Goal: Task Accomplishment & Management: Manage account settings

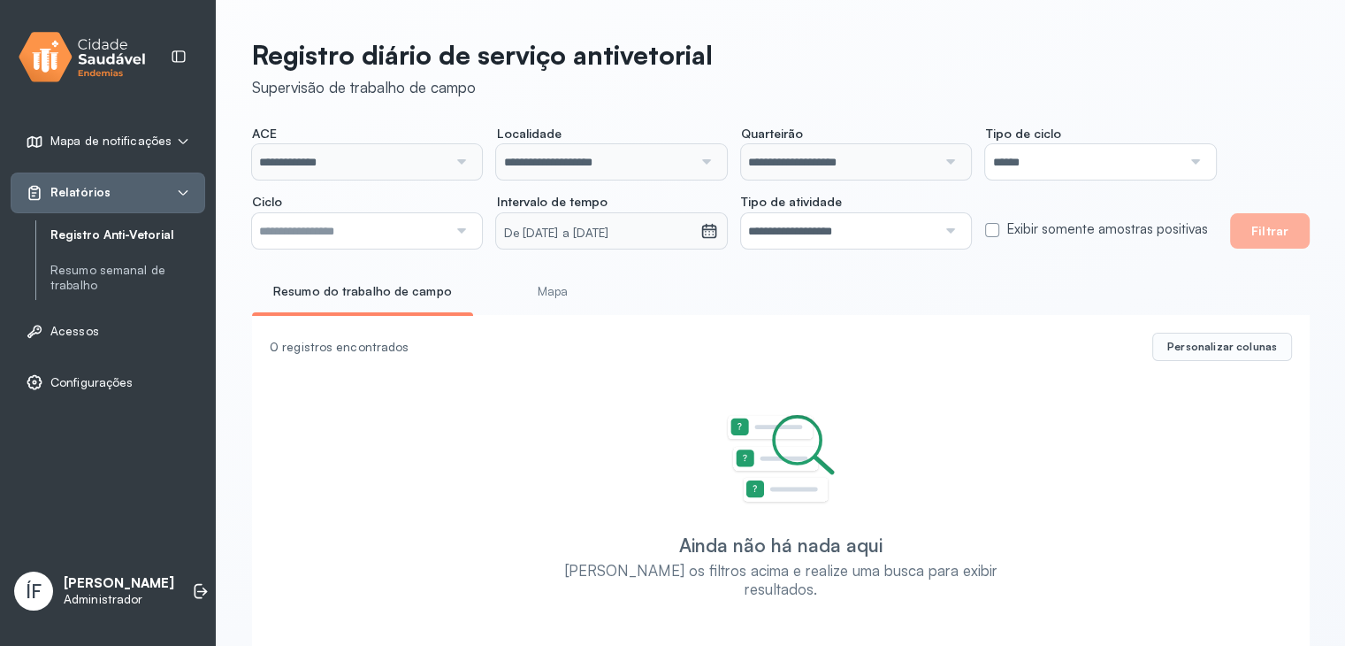
click at [106, 235] on link "Registro Anti-Vetorial" at bounding box center [127, 234] width 155 height 15
click at [119, 596] on p "Administrador" at bounding box center [119, 599] width 111 height 15
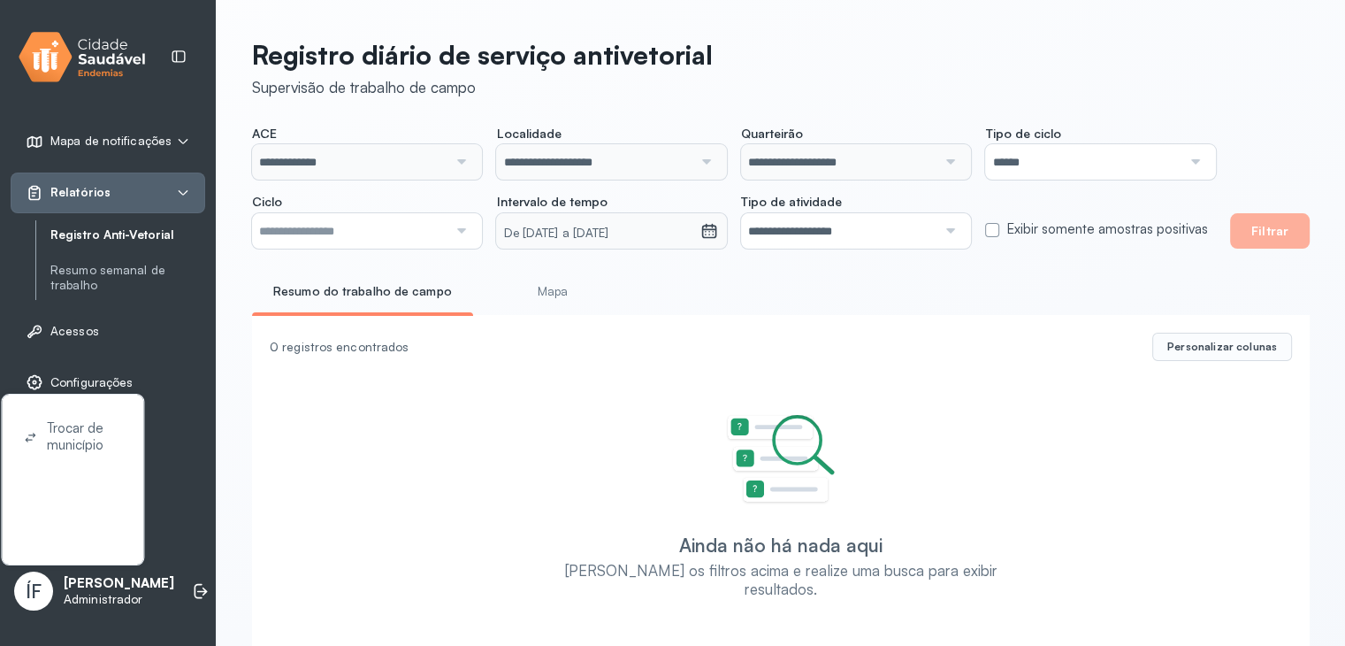
click at [88, 415] on div "Trocar de município" at bounding box center [72, 437] width 111 height 55
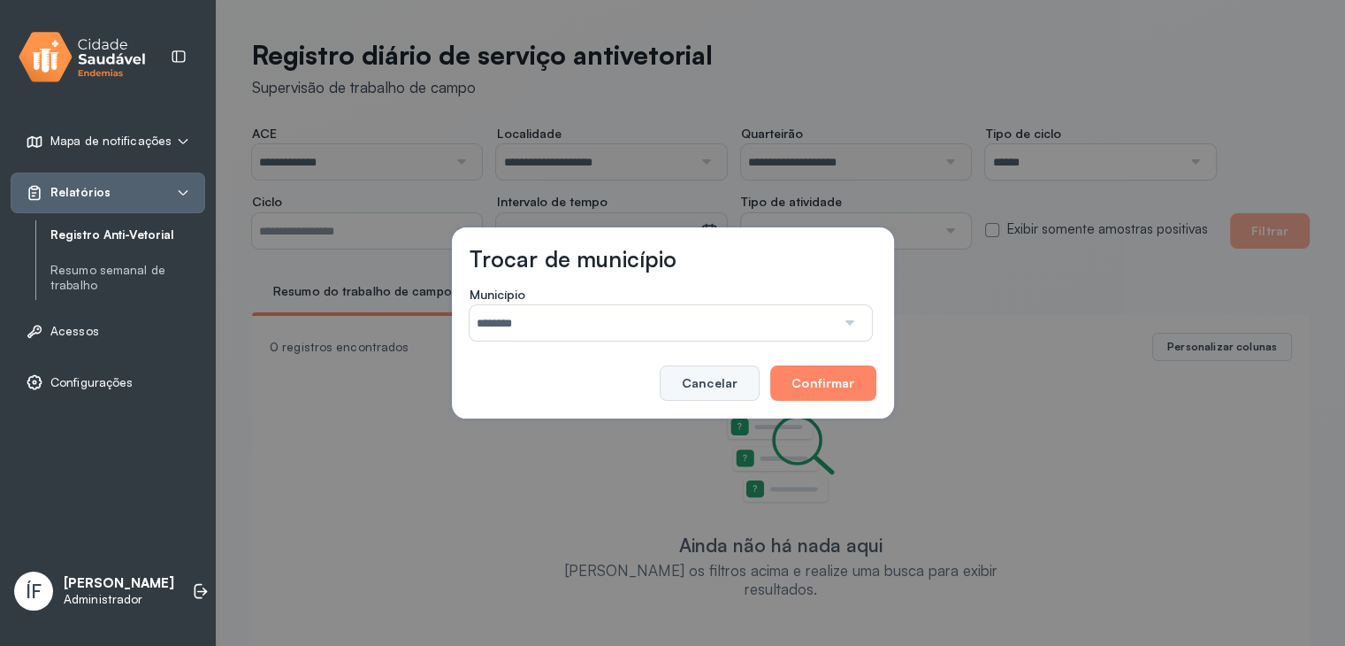
click at [719, 372] on button "Cancelar" at bounding box center [710, 382] width 100 height 35
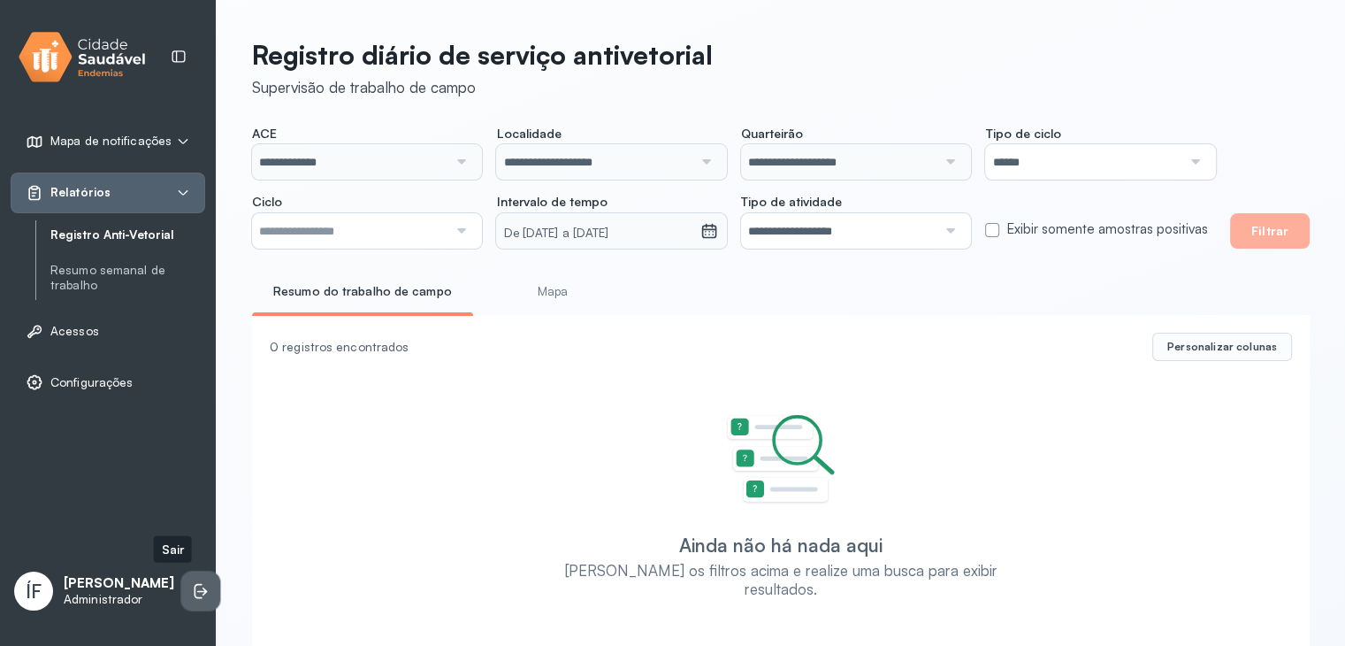
click at [182, 607] on li at bounding box center [200, 590] width 39 height 39
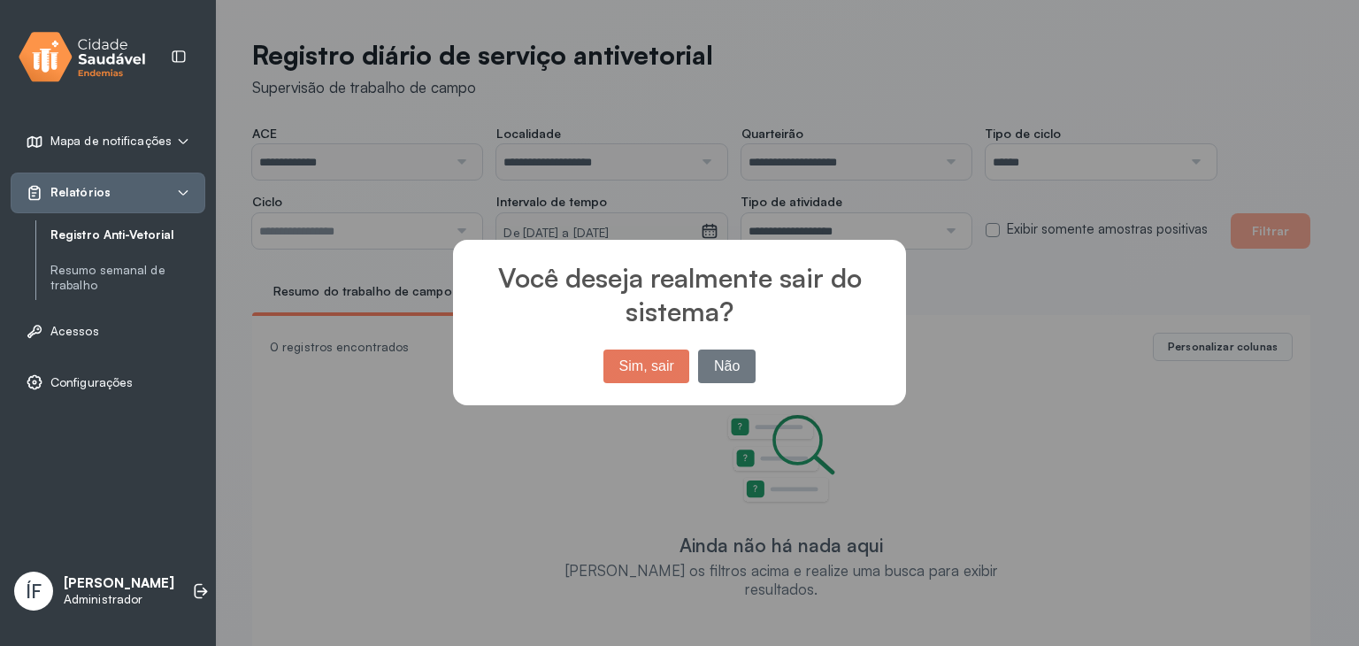
click at [679, 363] on button "Sim, sair" at bounding box center [646, 366] width 86 height 34
